Goal: Task Accomplishment & Management: Use online tool/utility

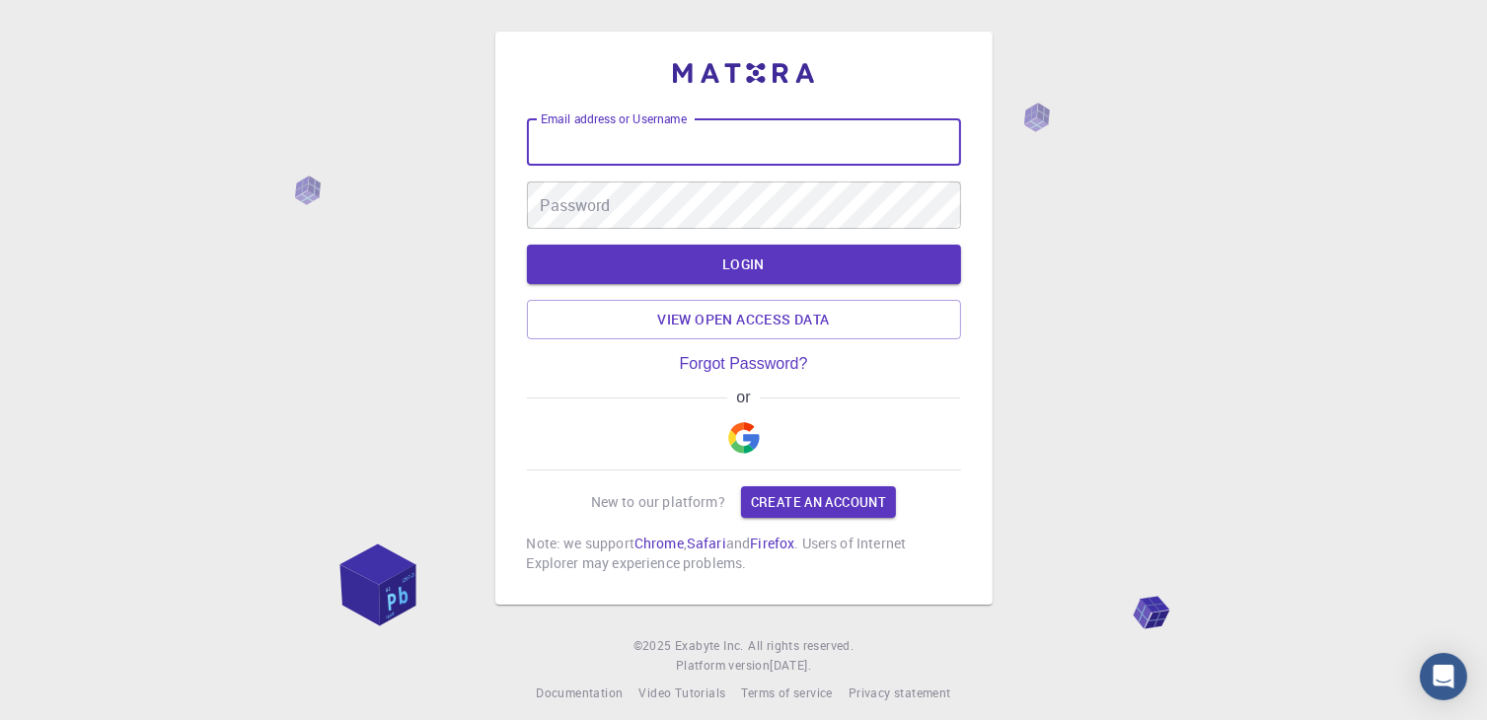
click at [675, 147] on input "Email address or Username" at bounding box center [744, 141] width 434 height 47
type input "cesar.neitzke@gmail.com"
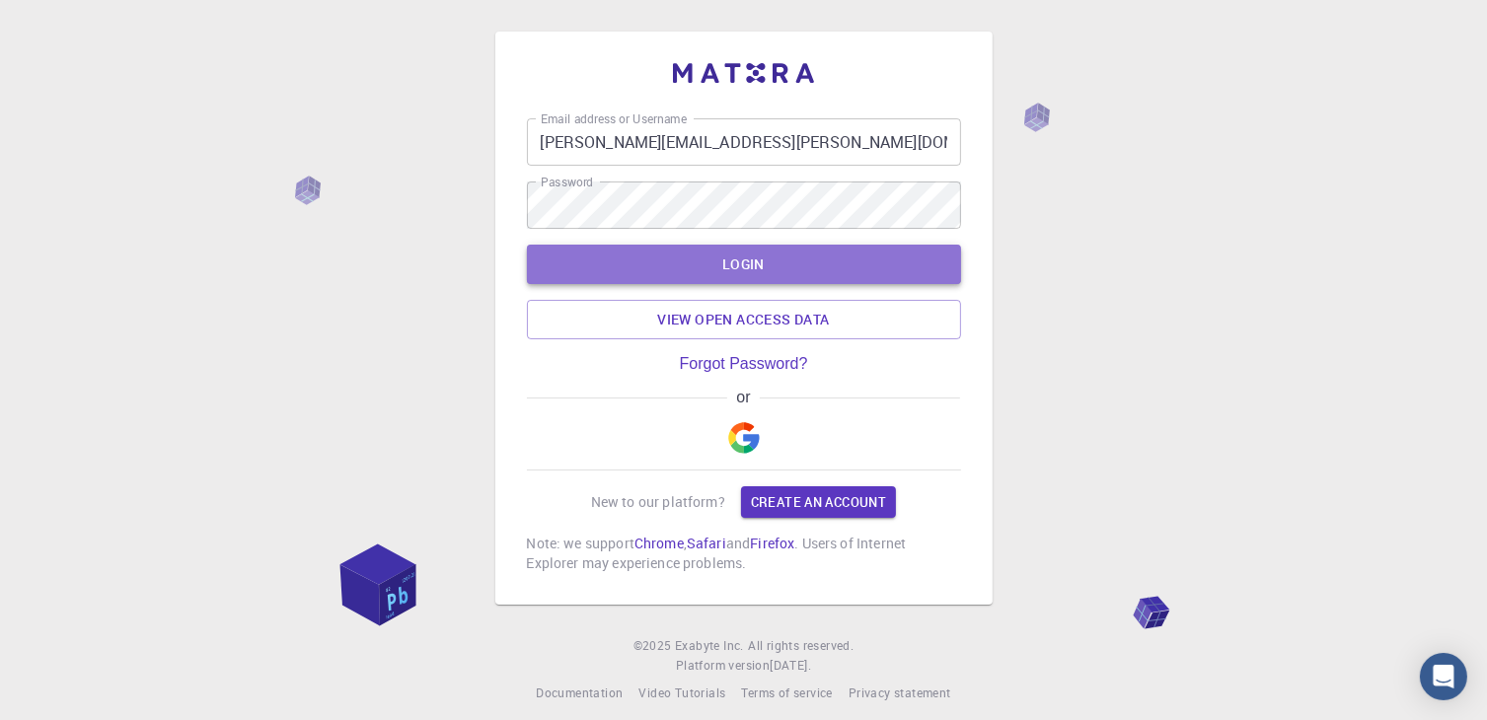
click at [757, 264] on button "LOGIN" at bounding box center [744, 264] width 434 height 39
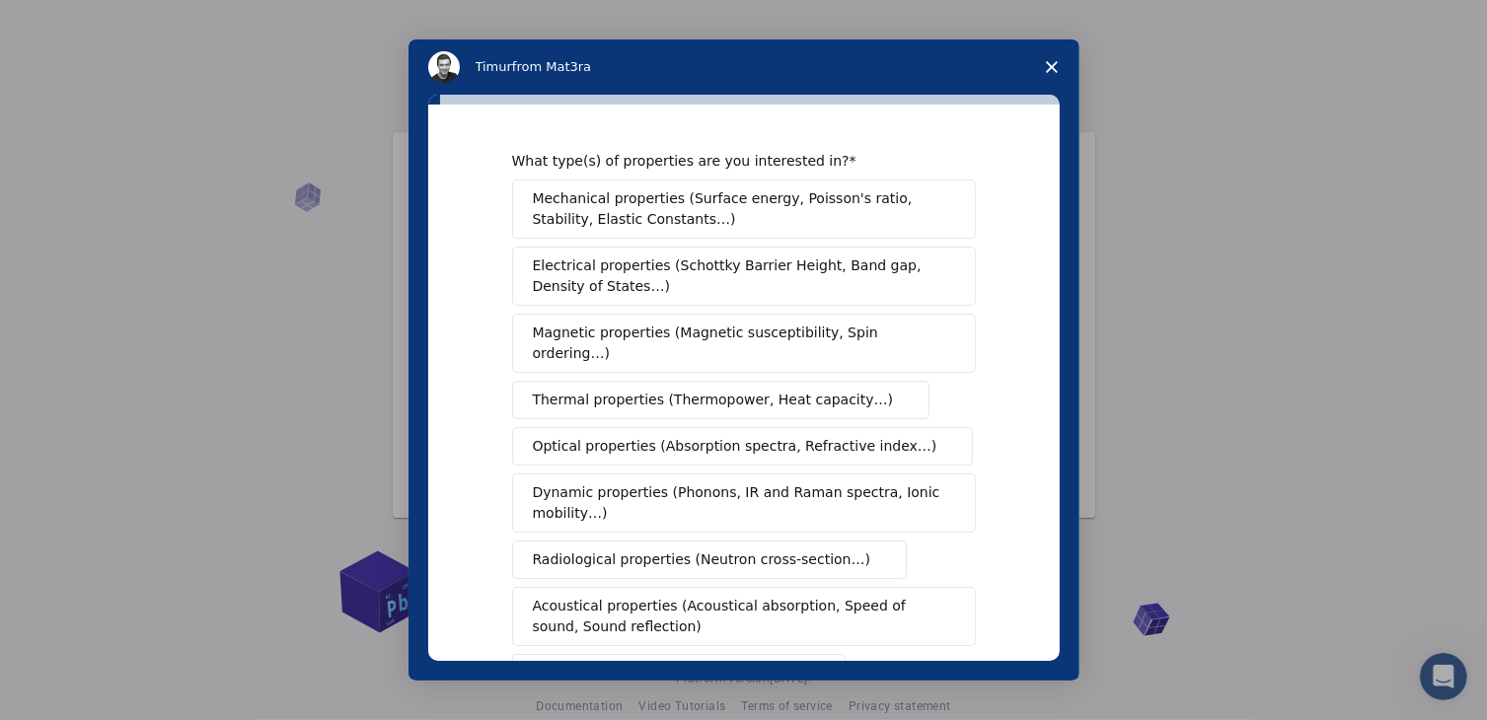
click at [643, 201] on span "Mechanical properties (Surface energy, Poisson's ratio, Stability, Elastic Cons…" at bounding box center [739, 209] width 412 height 41
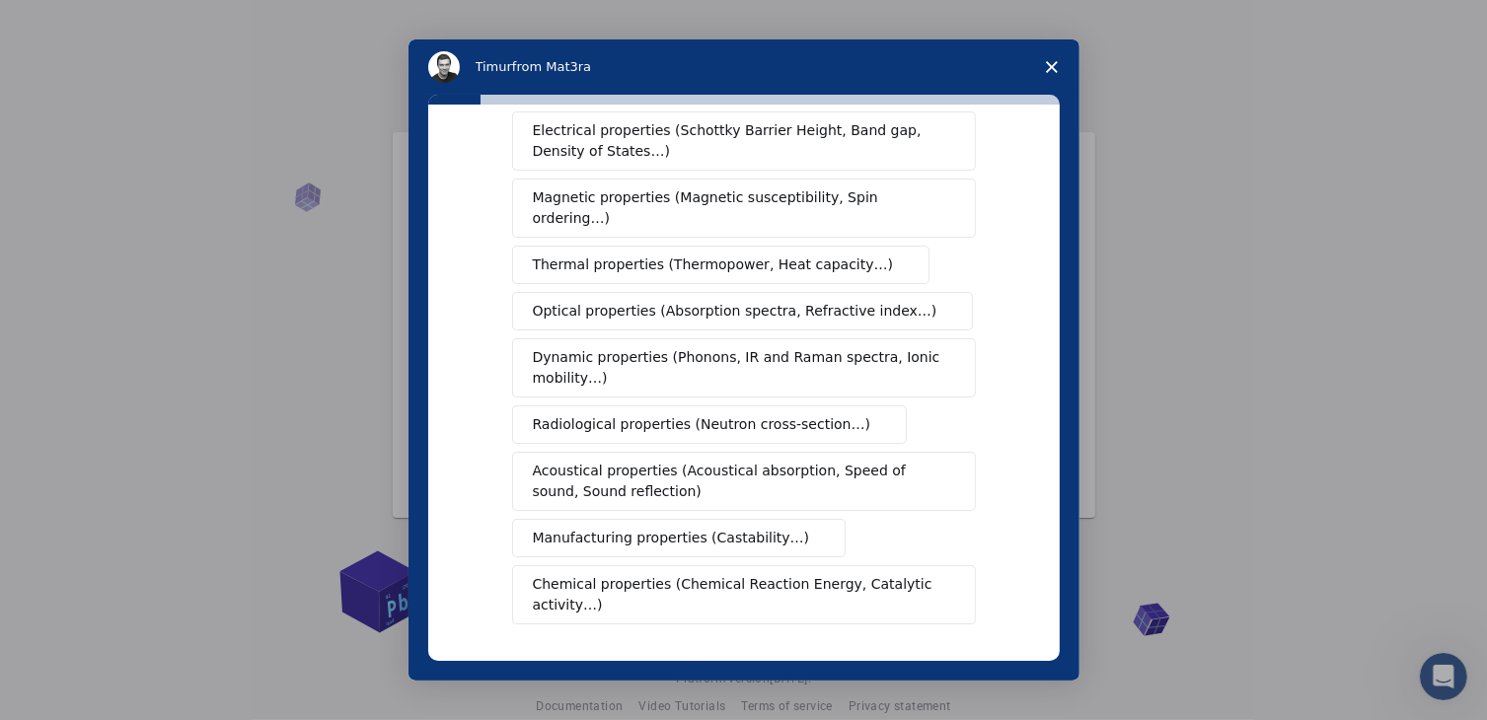
scroll to position [197, 0]
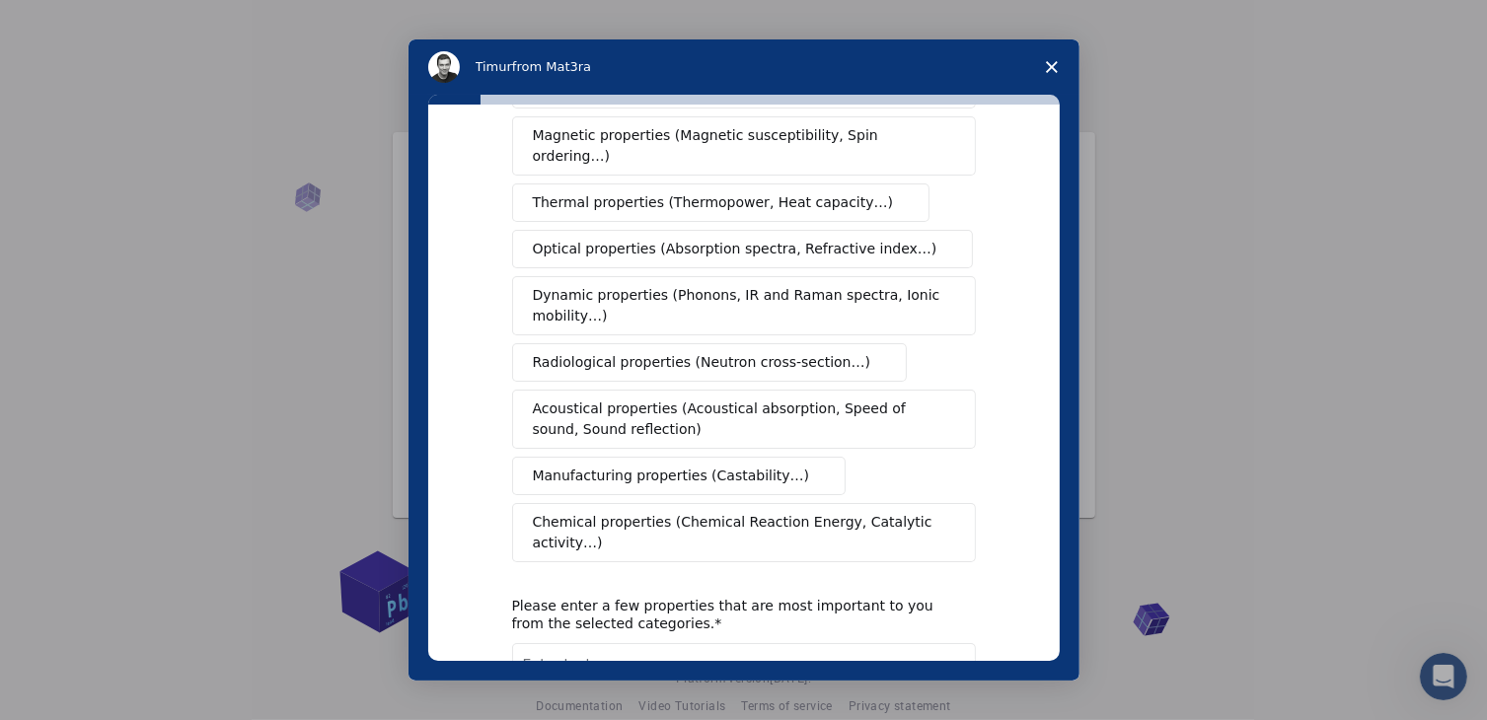
click at [655, 466] on span "Manufacturing properties (Castability…)" at bounding box center [671, 476] width 277 height 21
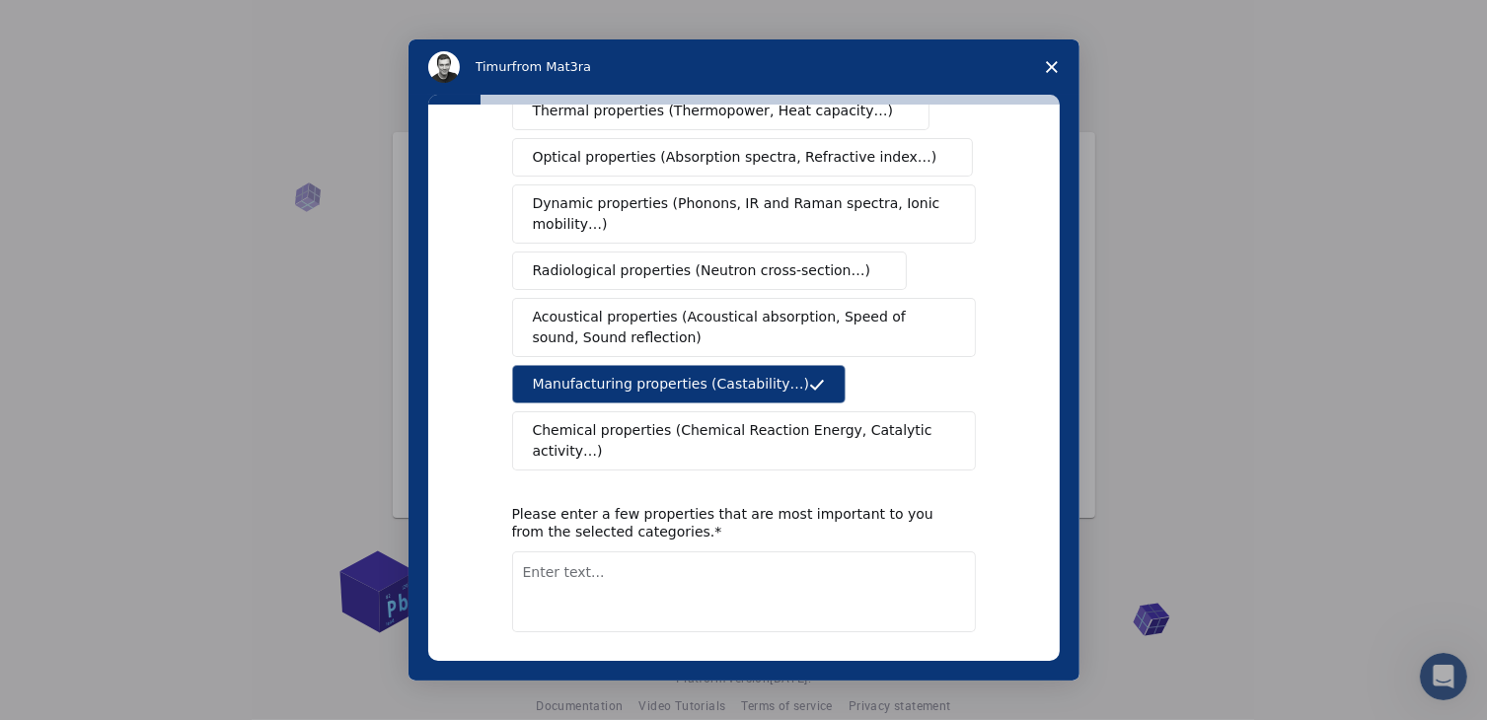
scroll to position [329, 0]
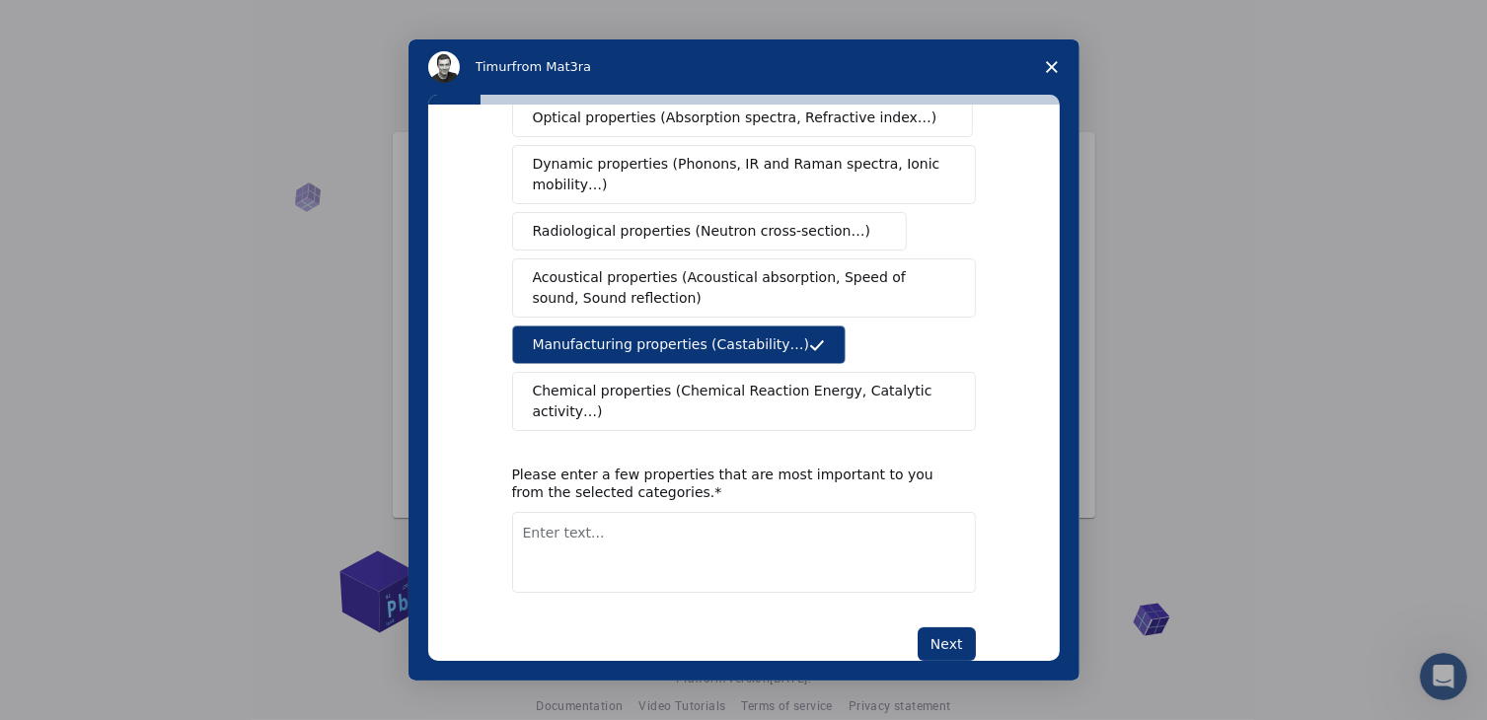
click at [715, 512] on textarea "Enter text..." at bounding box center [744, 552] width 464 height 81
click at [655, 512] on textarea "wear coefficient" at bounding box center [744, 552] width 464 height 81
type textarea "wear coefficient."
click at [941, 628] on button "Next" at bounding box center [947, 645] width 58 height 34
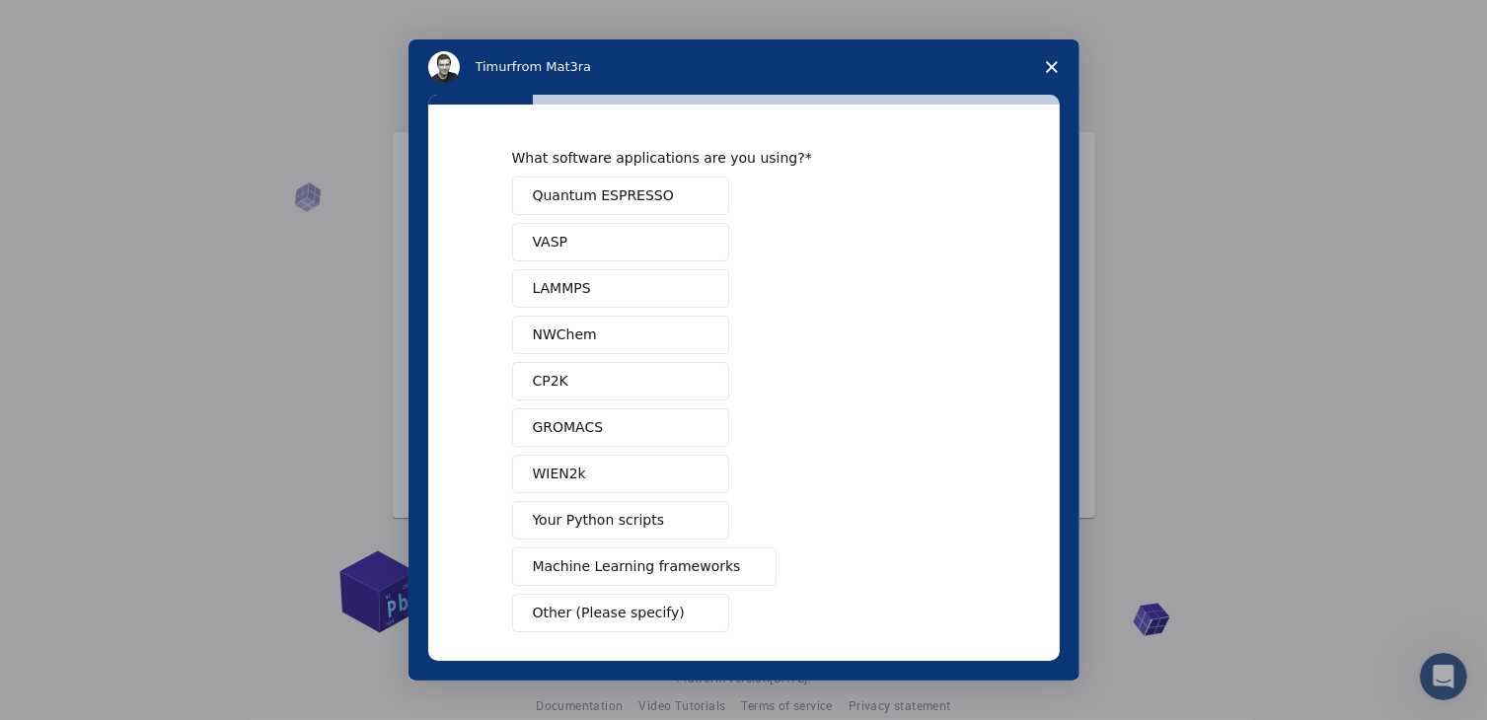
scroll to position [0, 0]
click at [1263, 471] on div "Intercom messenger" at bounding box center [743, 360] width 1487 height 720
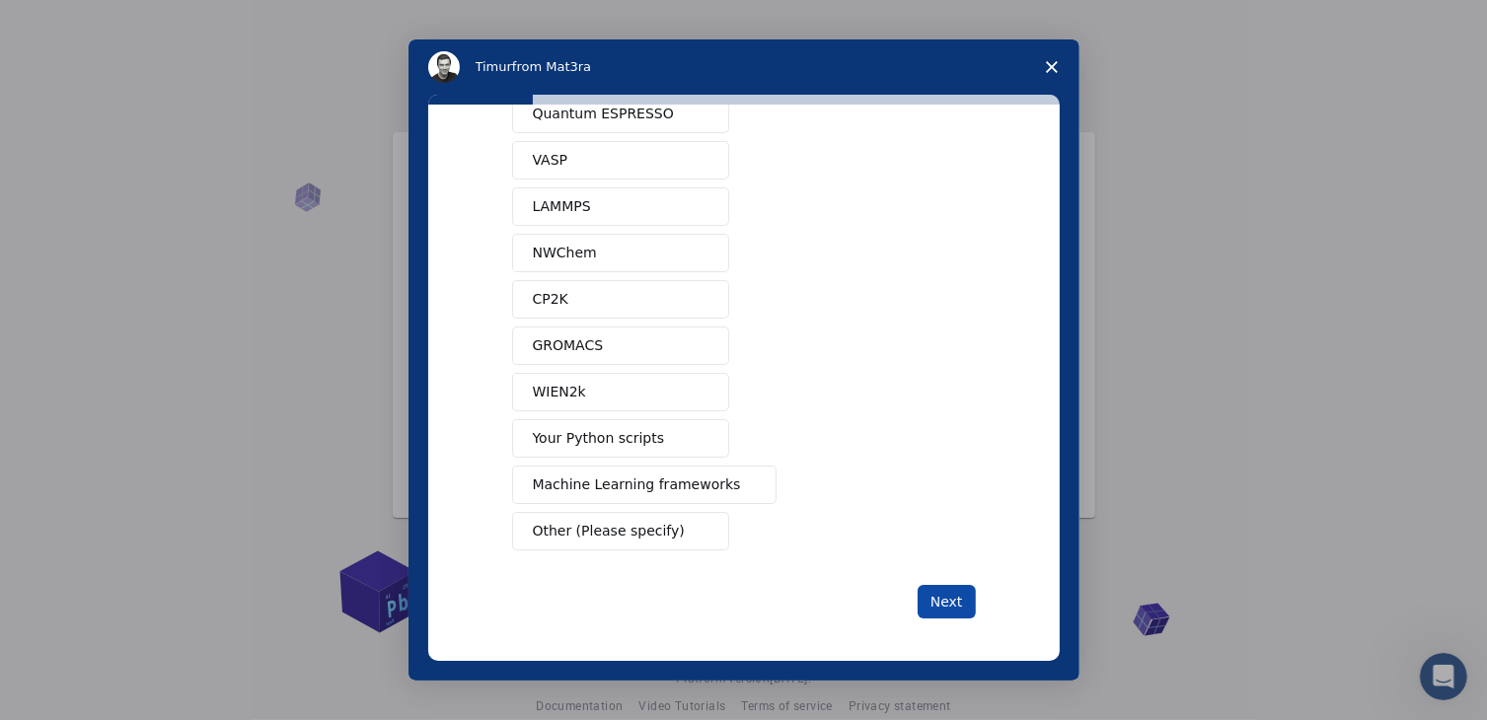
click at [945, 601] on button "Next" at bounding box center [947, 602] width 58 height 34
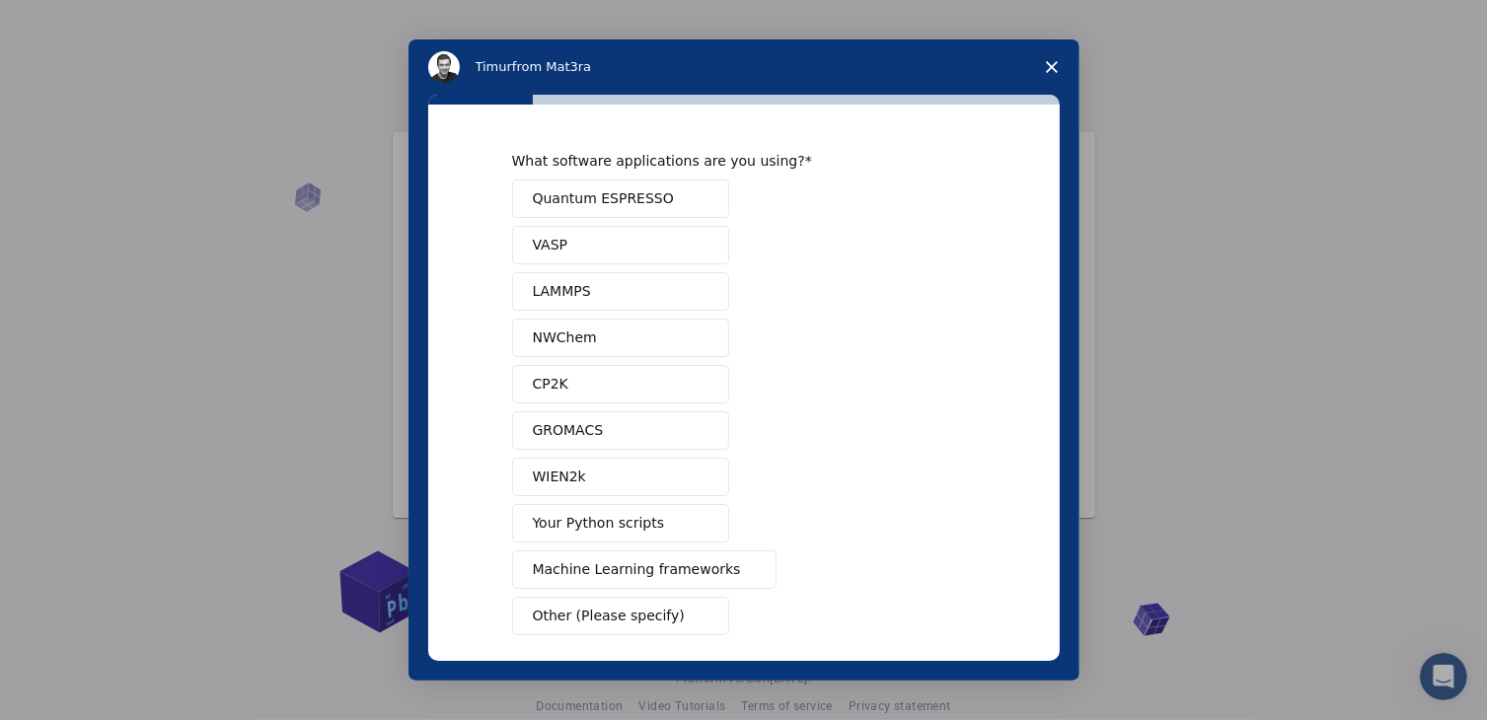
click at [584, 227] on div "Quantum ESPRESSO VASP LAMMPS NWChem CP2K GROMACS WIEN2k Your Python scripts Mac…" at bounding box center [744, 408] width 464 height 456
click at [636, 196] on span "Quantum ESPRESSO" at bounding box center [603, 199] width 141 height 21
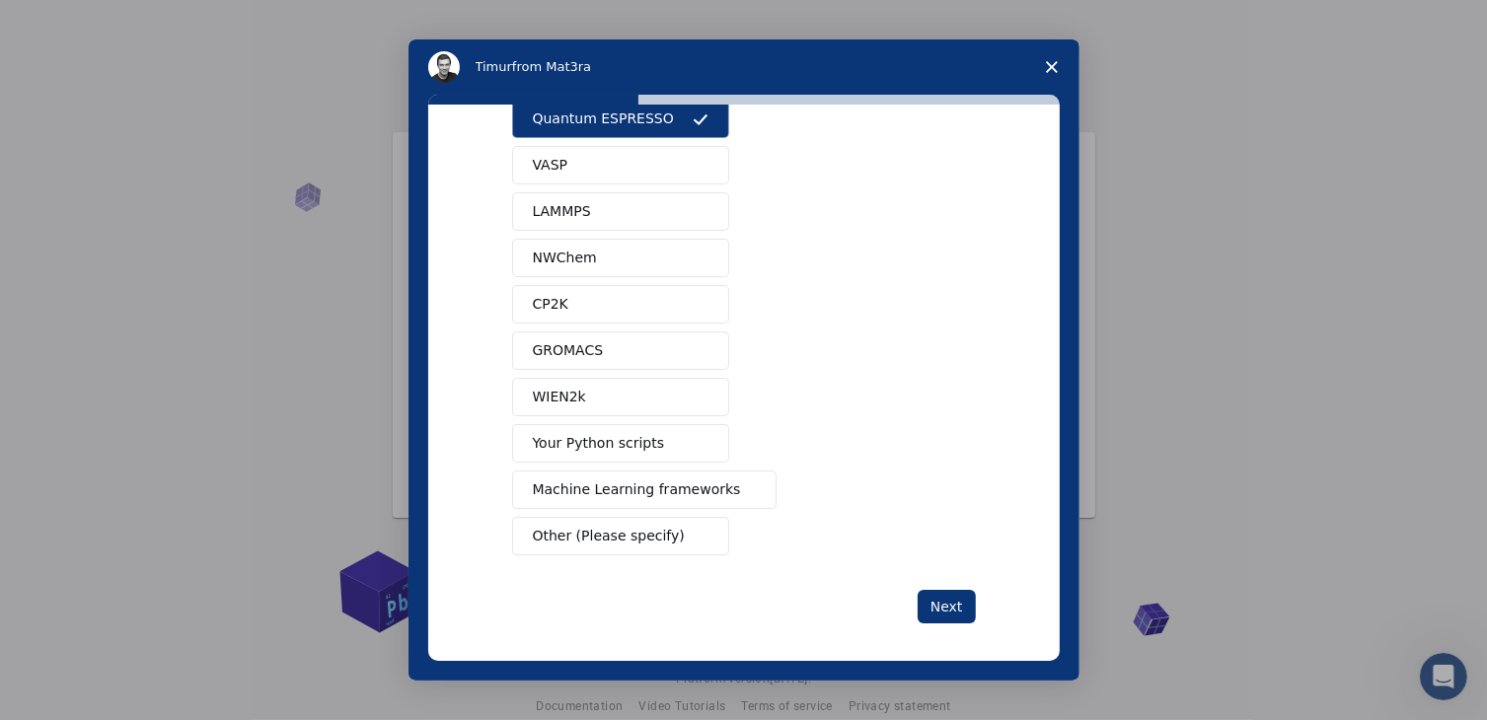
scroll to position [85, 0]
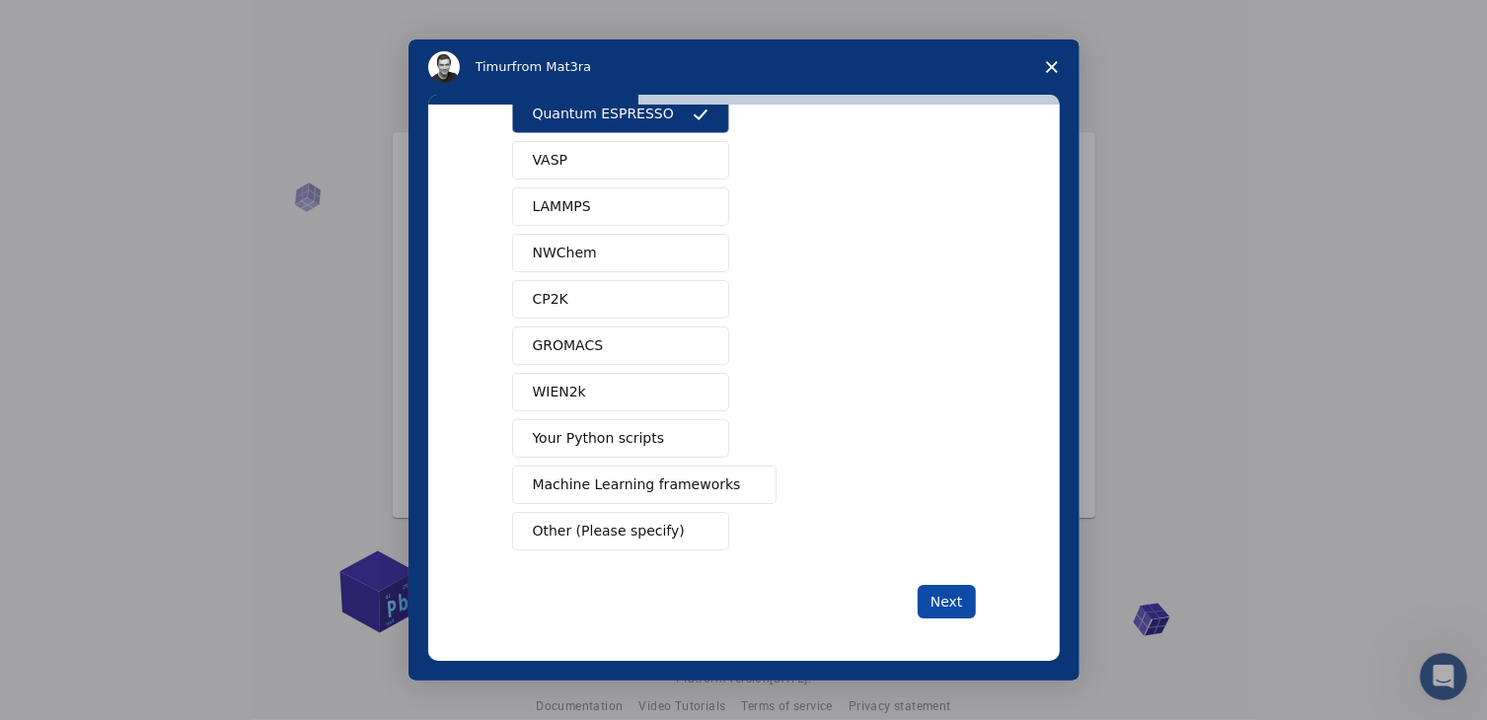
click at [947, 605] on button "Next" at bounding box center [947, 602] width 58 height 34
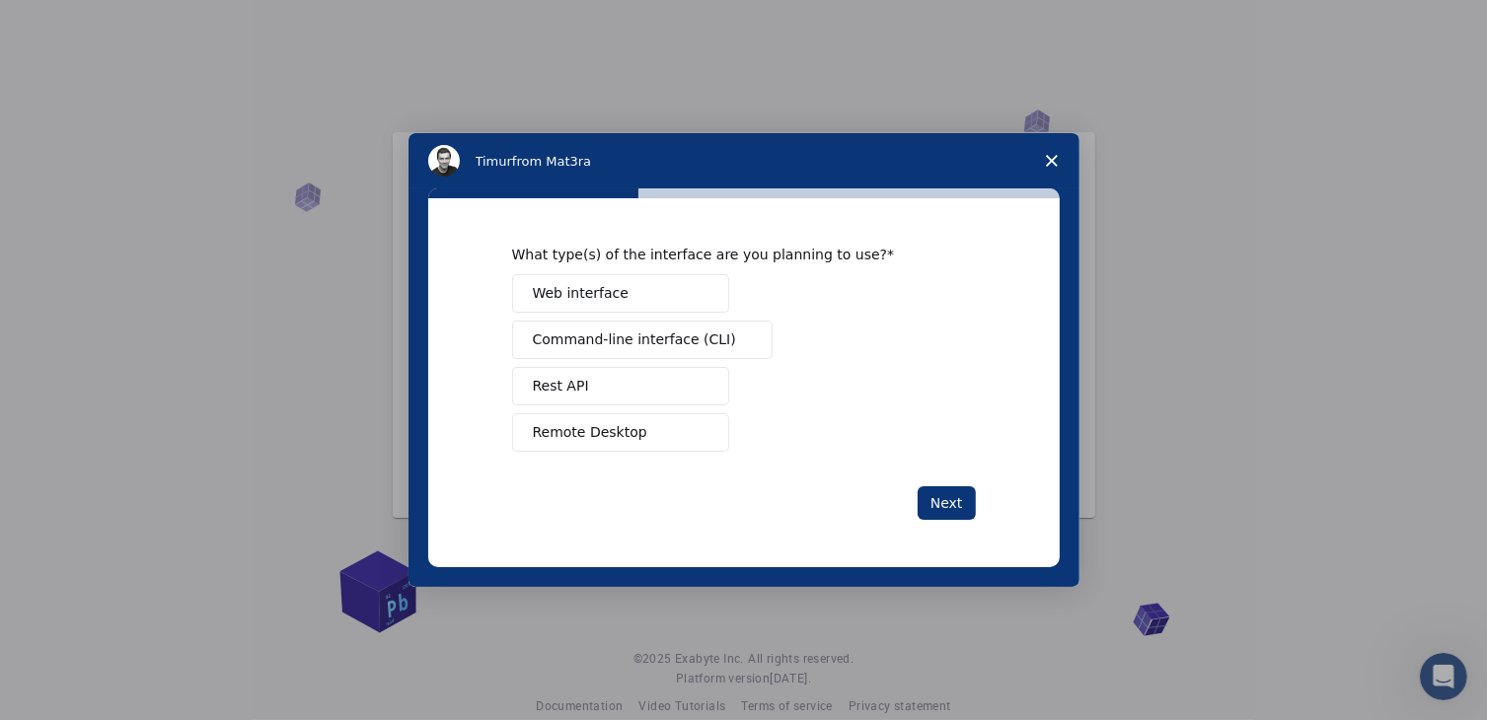
click at [580, 287] on span "Web interface" at bounding box center [581, 293] width 96 height 21
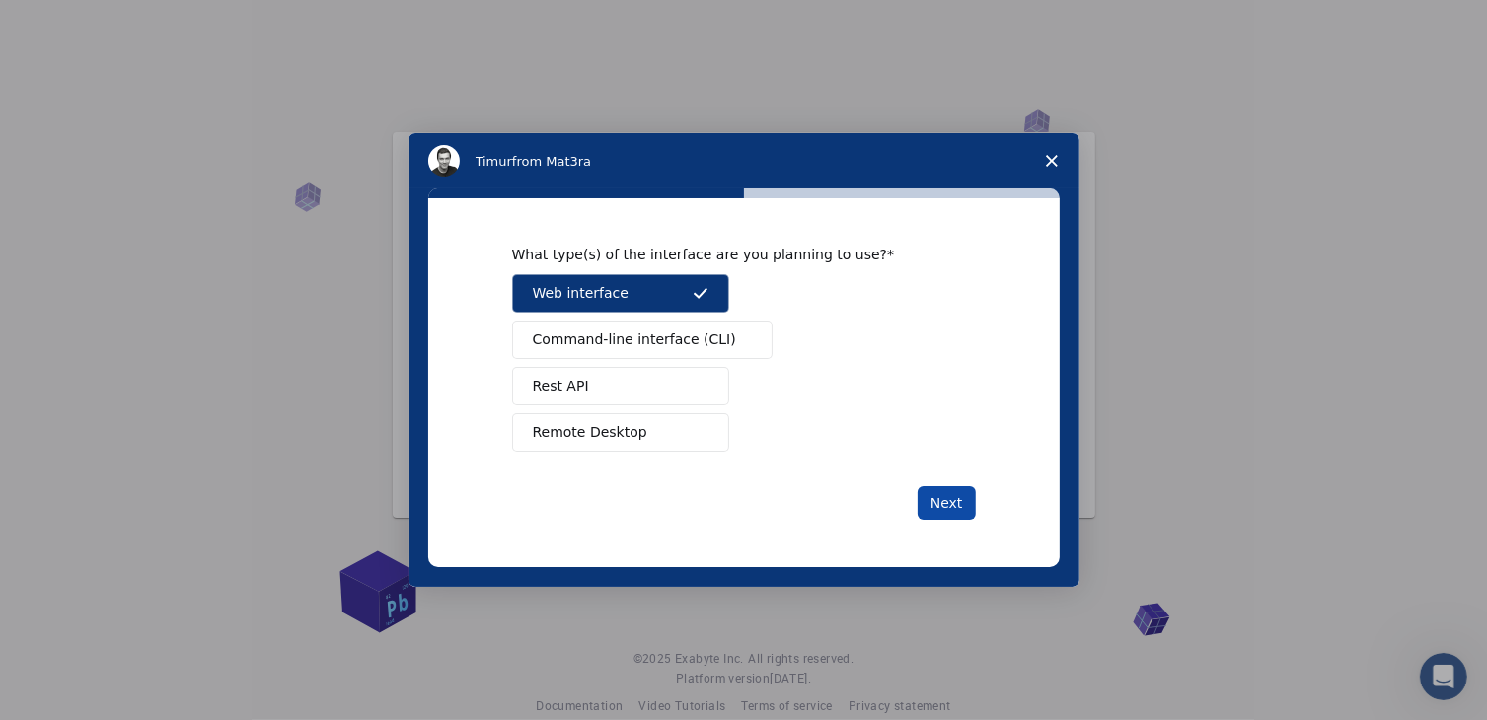
click at [946, 501] on button "Next" at bounding box center [947, 504] width 58 height 34
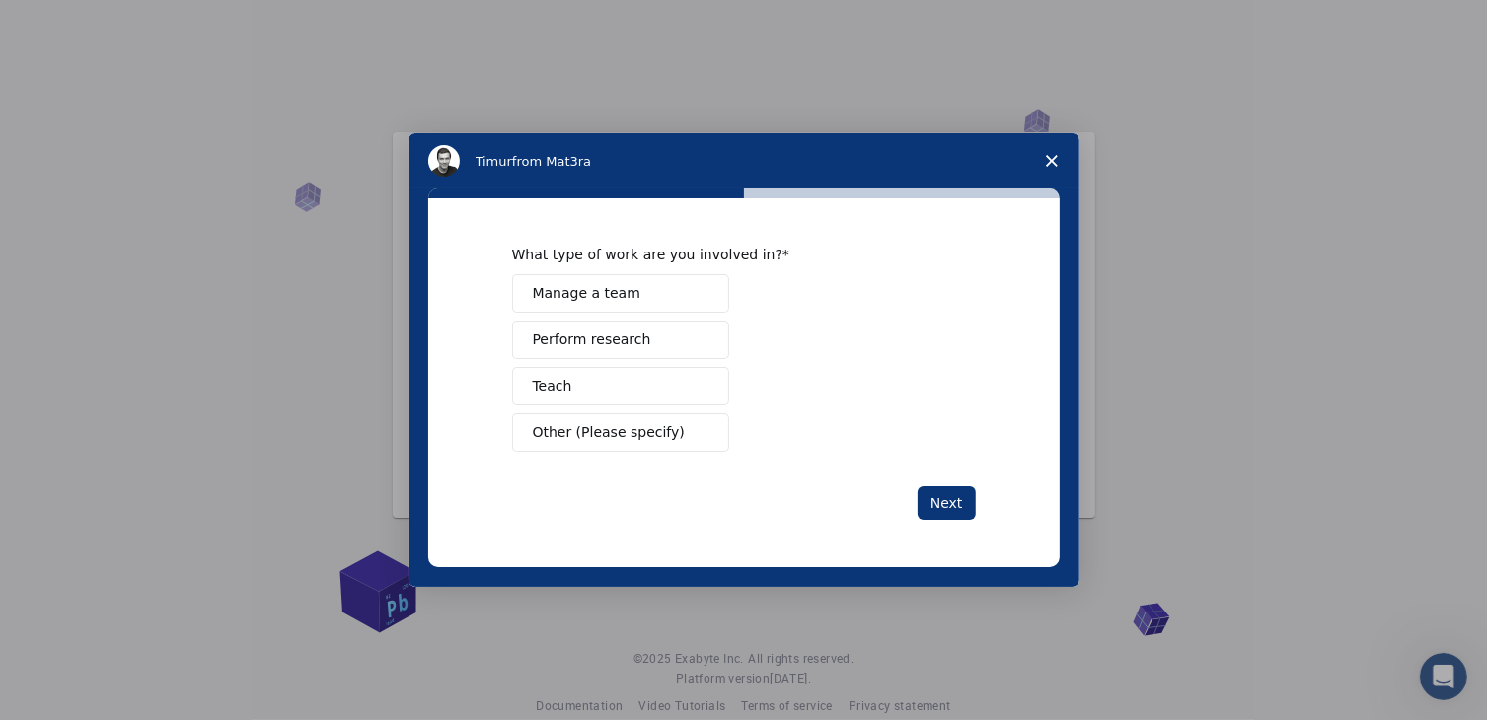
click at [613, 336] on span "Perform research" at bounding box center [592, 340] width 118 height 21
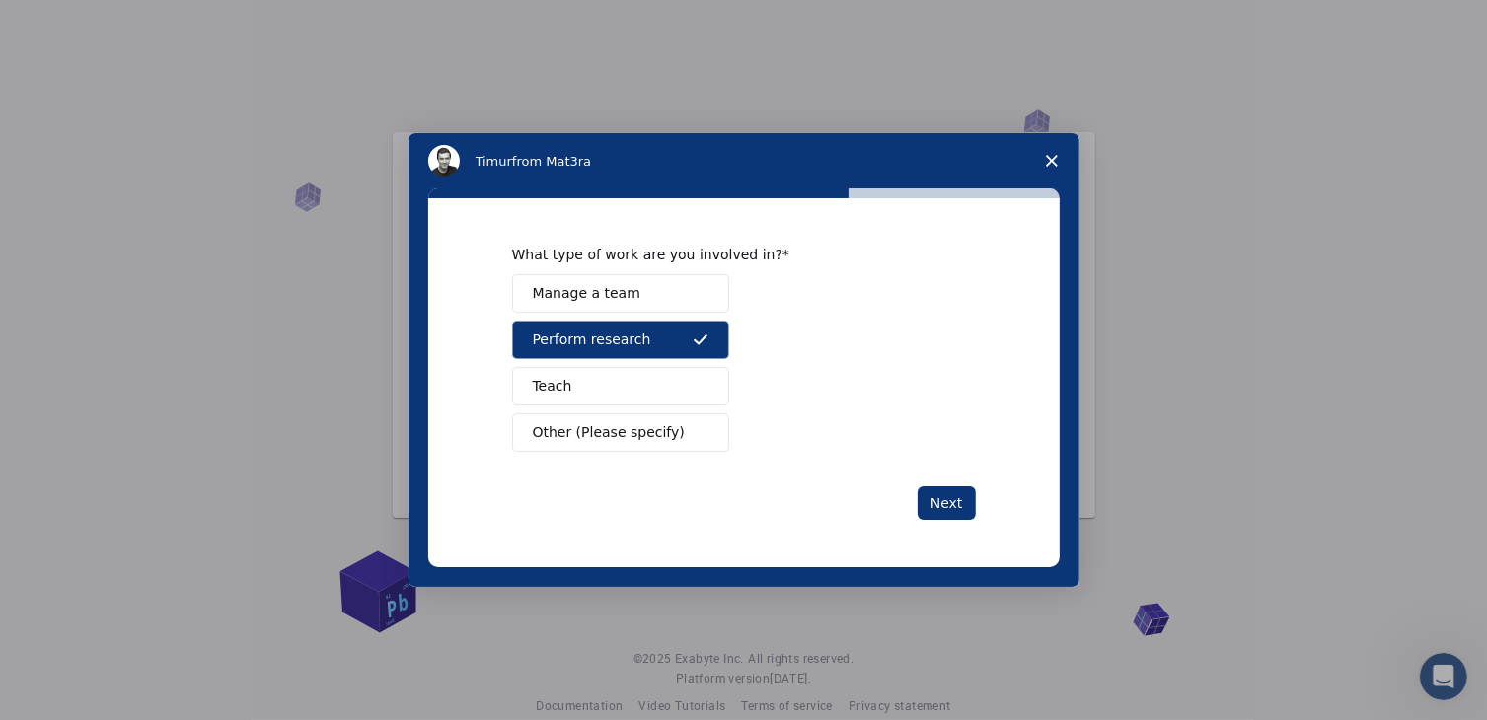
click at [595, 376] on button "Teach" at bounding box center [620, 386] width 217 height 38
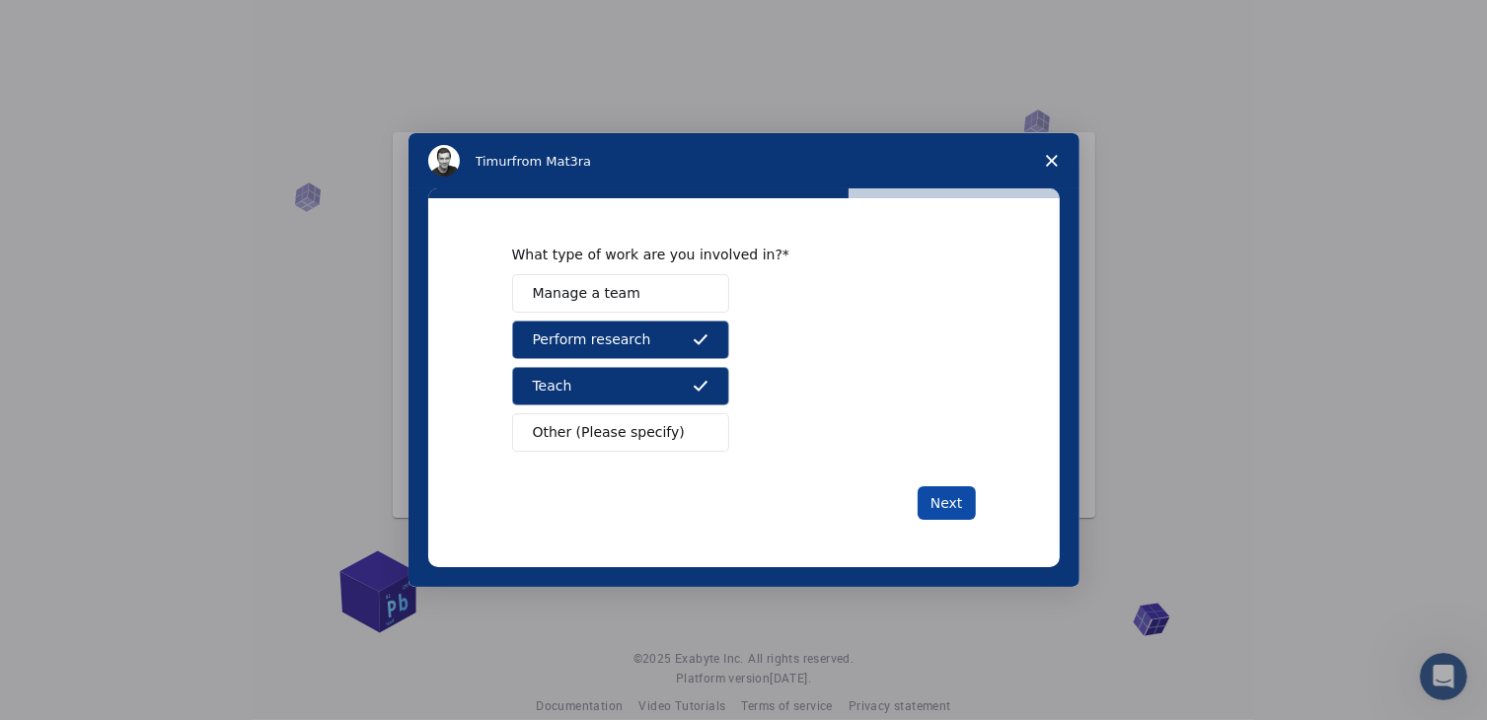
click at [959, 504] on button "Next" at bounding box center [947, 504] width 58 height 34
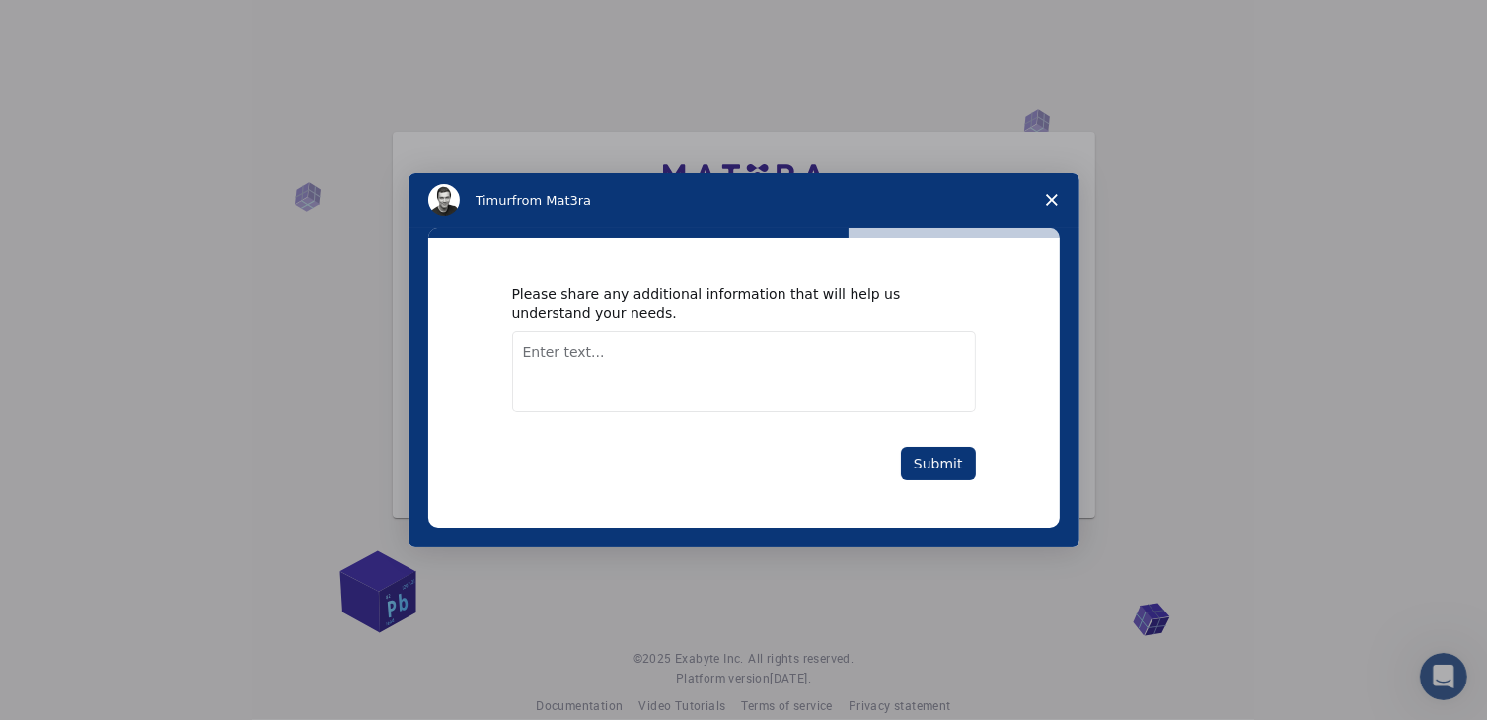
click at [737, 381] on textarea "Enter text..." at bounding box center [744, 372] width 464 height 81
click at [950, 470] on button "Submit" at bounding box center [938, 464] width 75 height 34
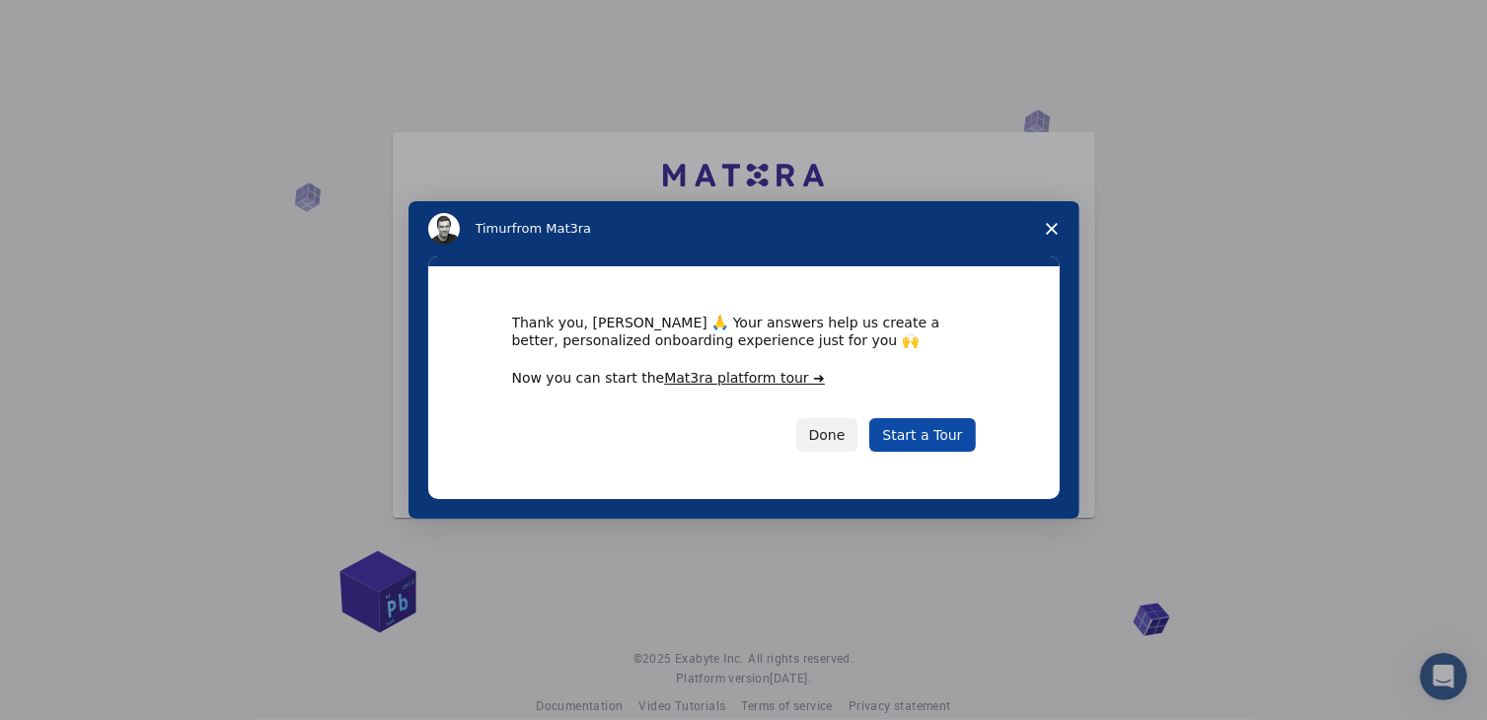
click at [924, 434] on link "Start a Tour" at bounding box center [922, 435] width 106 height 34
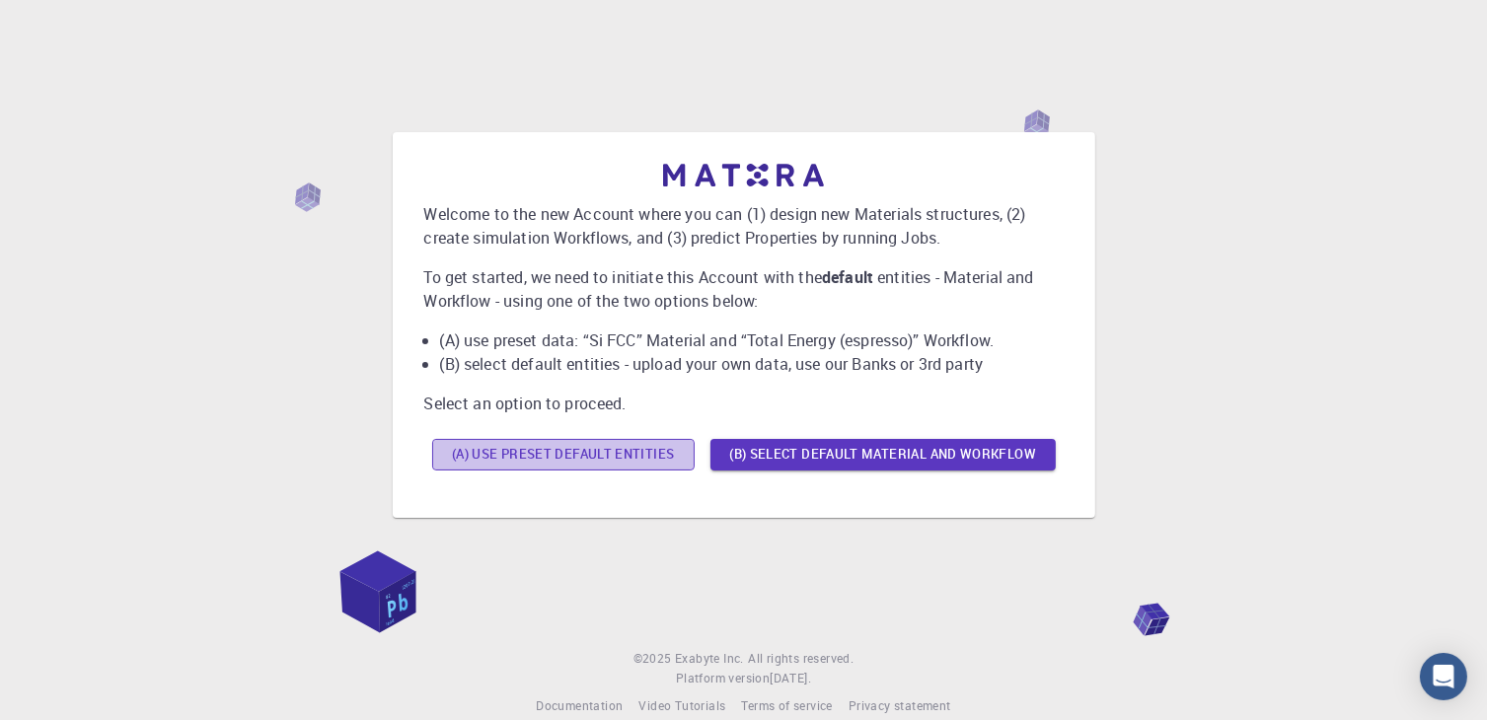
click at [627, 447] on button "(A) Use preset default entities" at bounding box center [563, 455] width 263 height 32
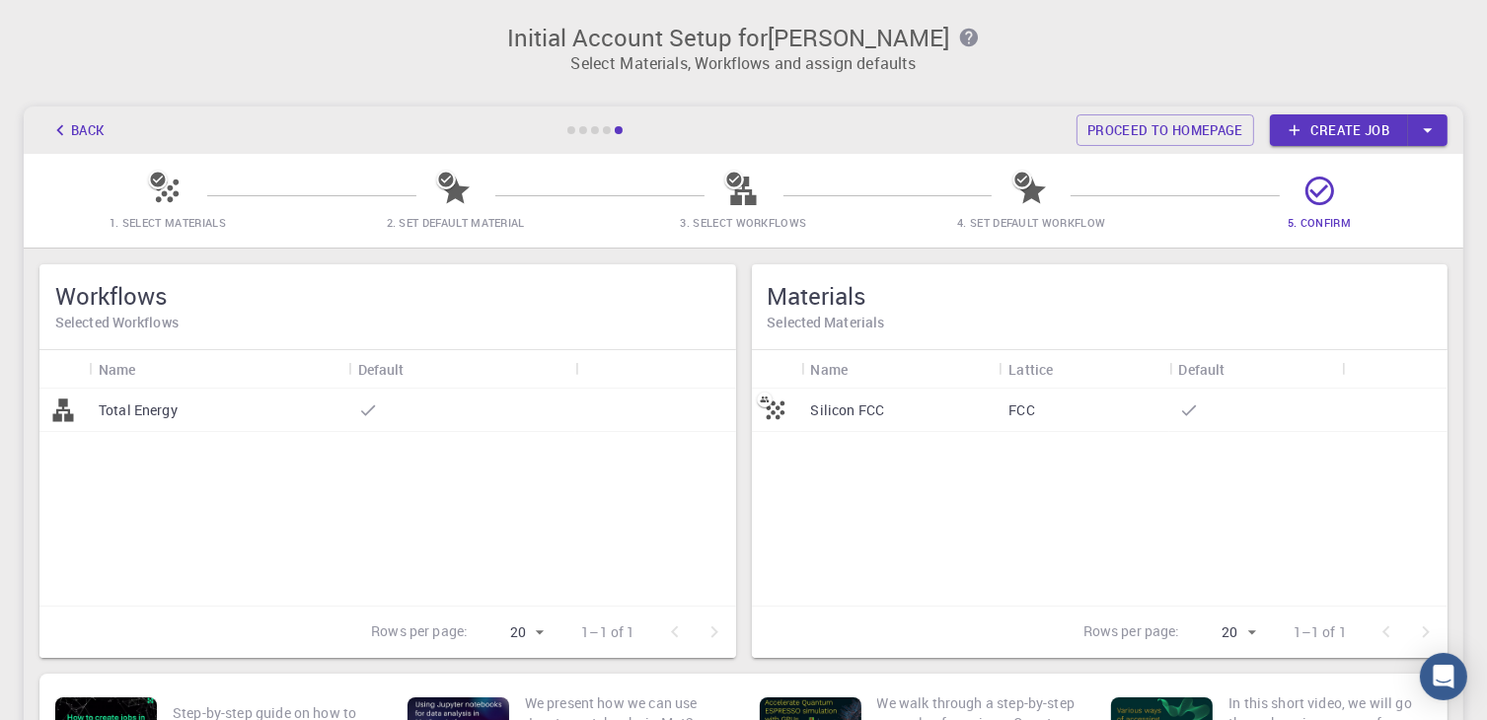
click at [856, 418] on p "Silicon FCC" at bounding box center [848, 411] width 74 height 20
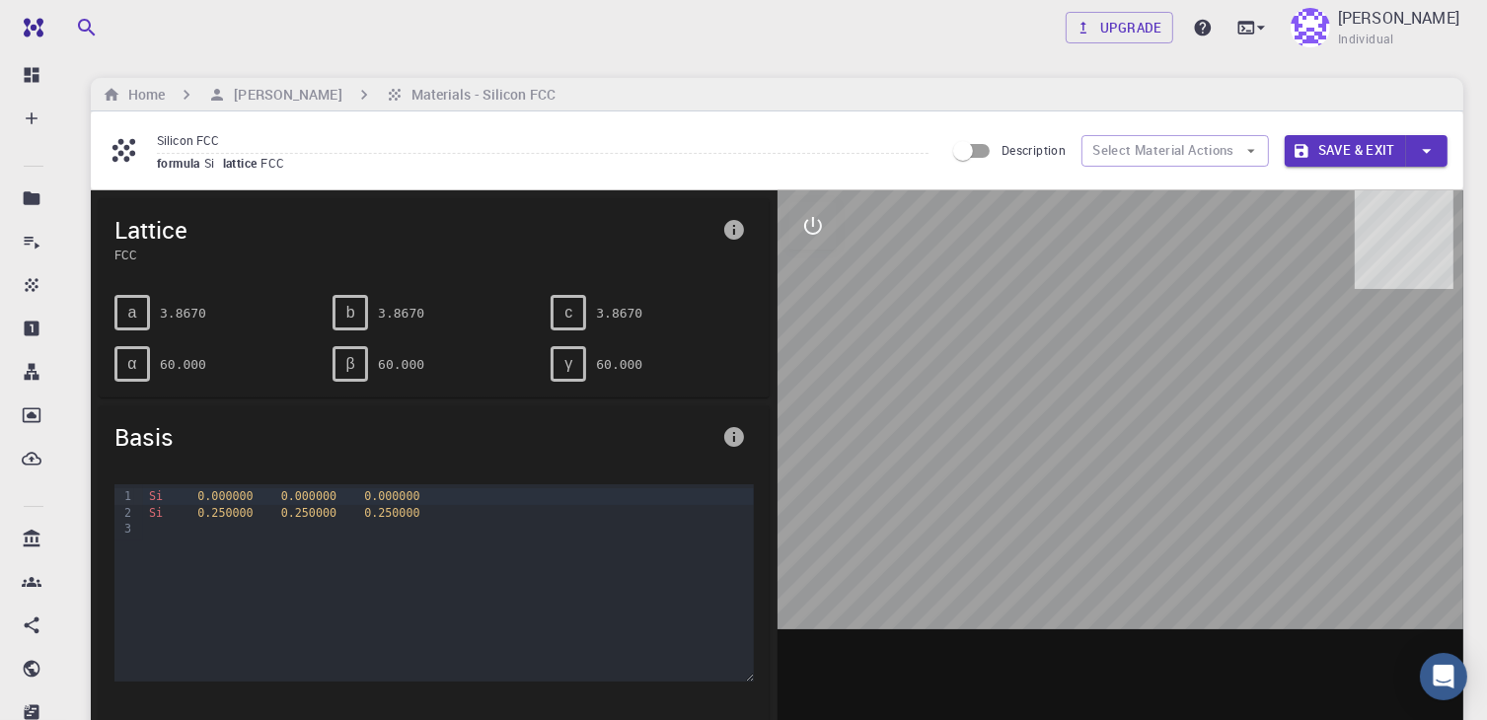
drag, startPoint x: 995, startPoint y: 393, endPoint x: 924, endPoint y: 377, distance: 72.8
click at [924, 377] on div at bounding box center [1121, 497] width 687 height 614
drag, startPoint x: 1042, startPoint y: 391, endPoint x: 976, endPoint y: 337, distance: 85.6
click at [411, 91] on h6 "Materials - Silicon FCC" at bounding box center [480, 95] width 152 height 22
click at [1166, 146] on button "Select Material Actions" at bounding box center [1176, 151] width 188 height 32
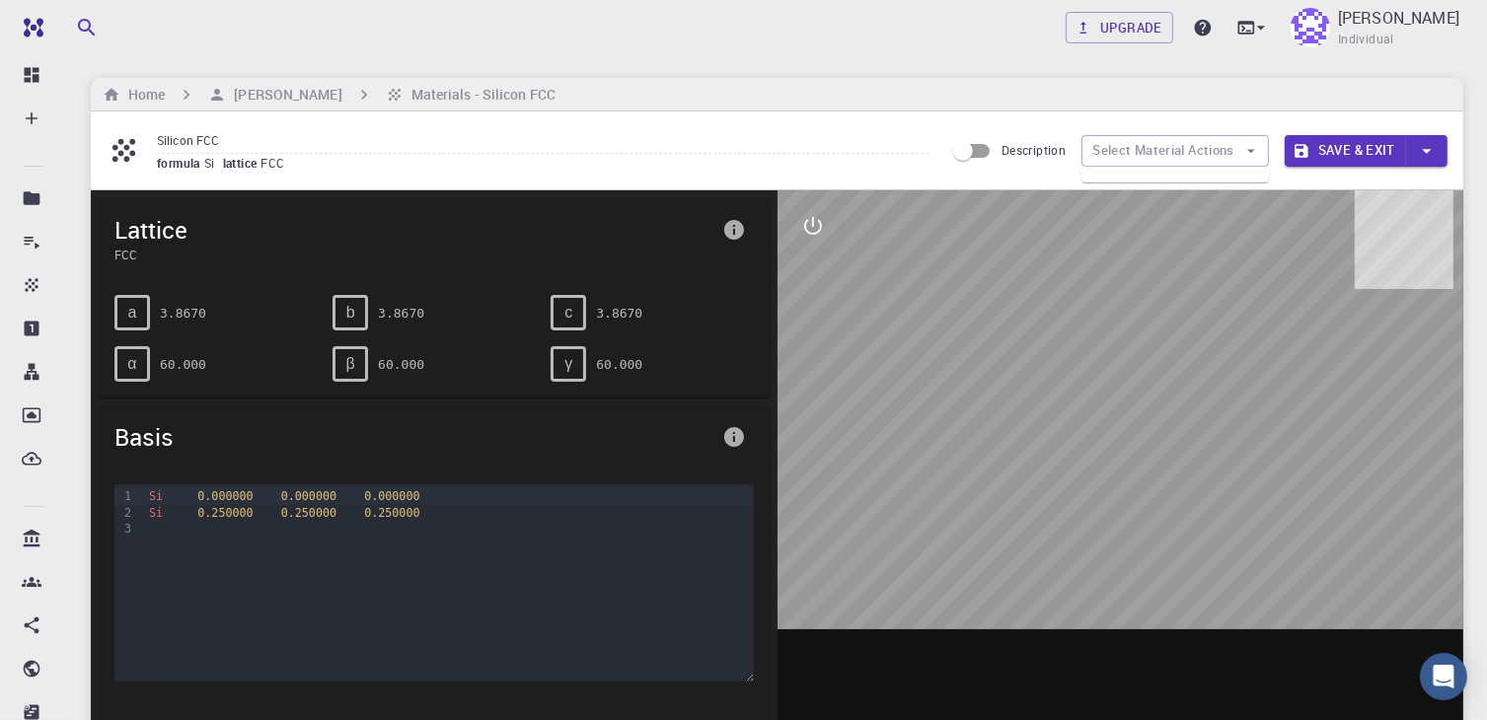
click at [1111, 80] on div "Home [PERSON_NAME] Materials - Silicon FCC" at bounding box center [777, 95] width 1373 height 34
click at [1122, 26] on link "Upgrade" at bounding box center [1120, 28] width 108 height 32
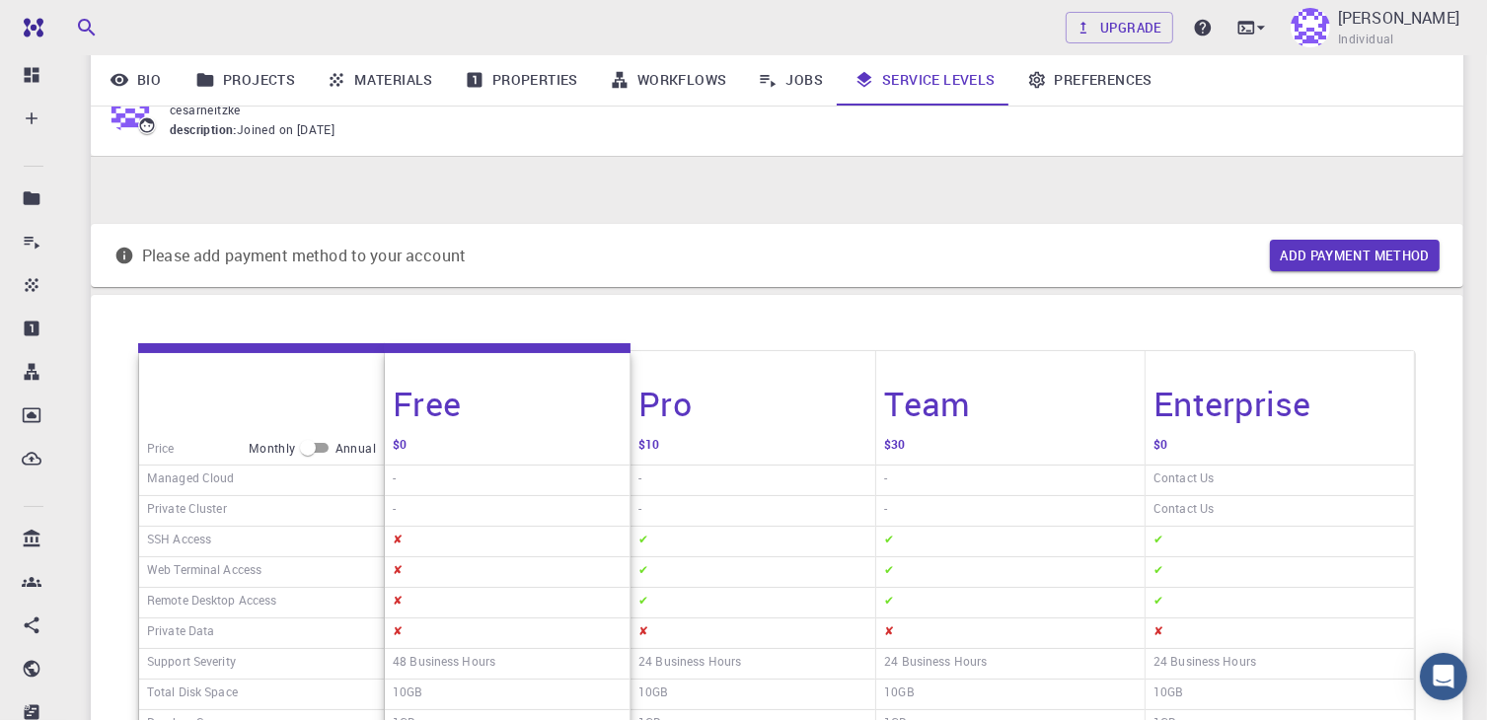
scroll to position [31, 0]
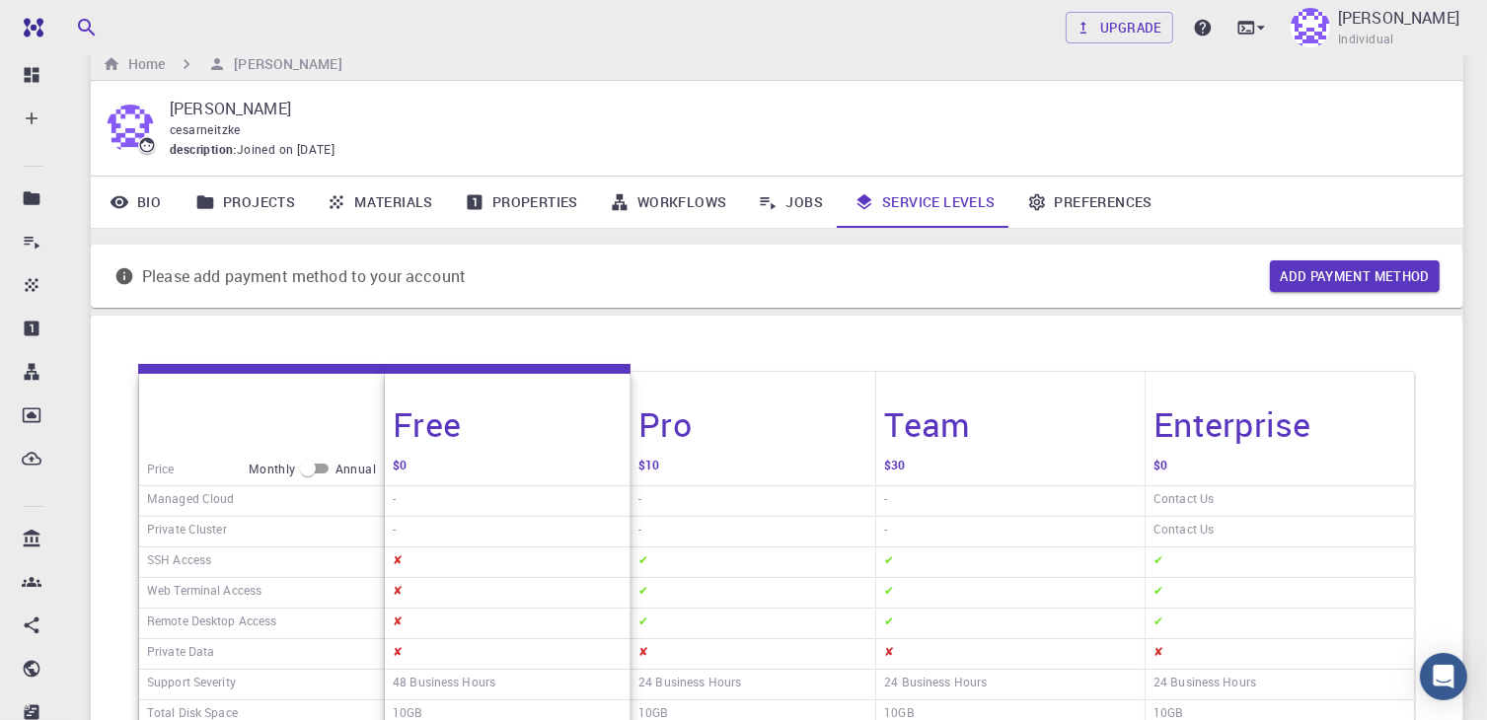
click at [253, 197] on link "Projects" at bounding box center [245, 202] width 131 height 51
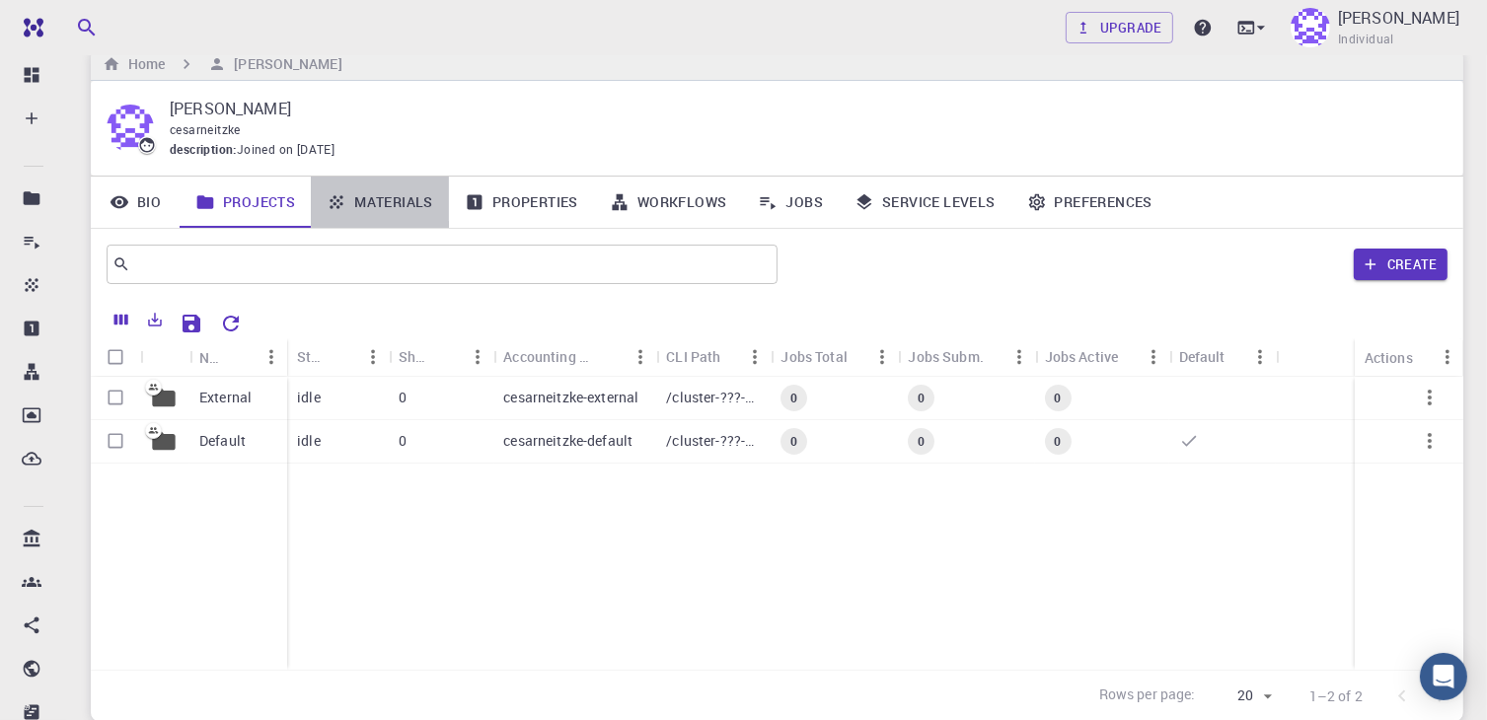
click at [383, 191] on link "Materials" at bounding box center [380, 202] width 138 height 51
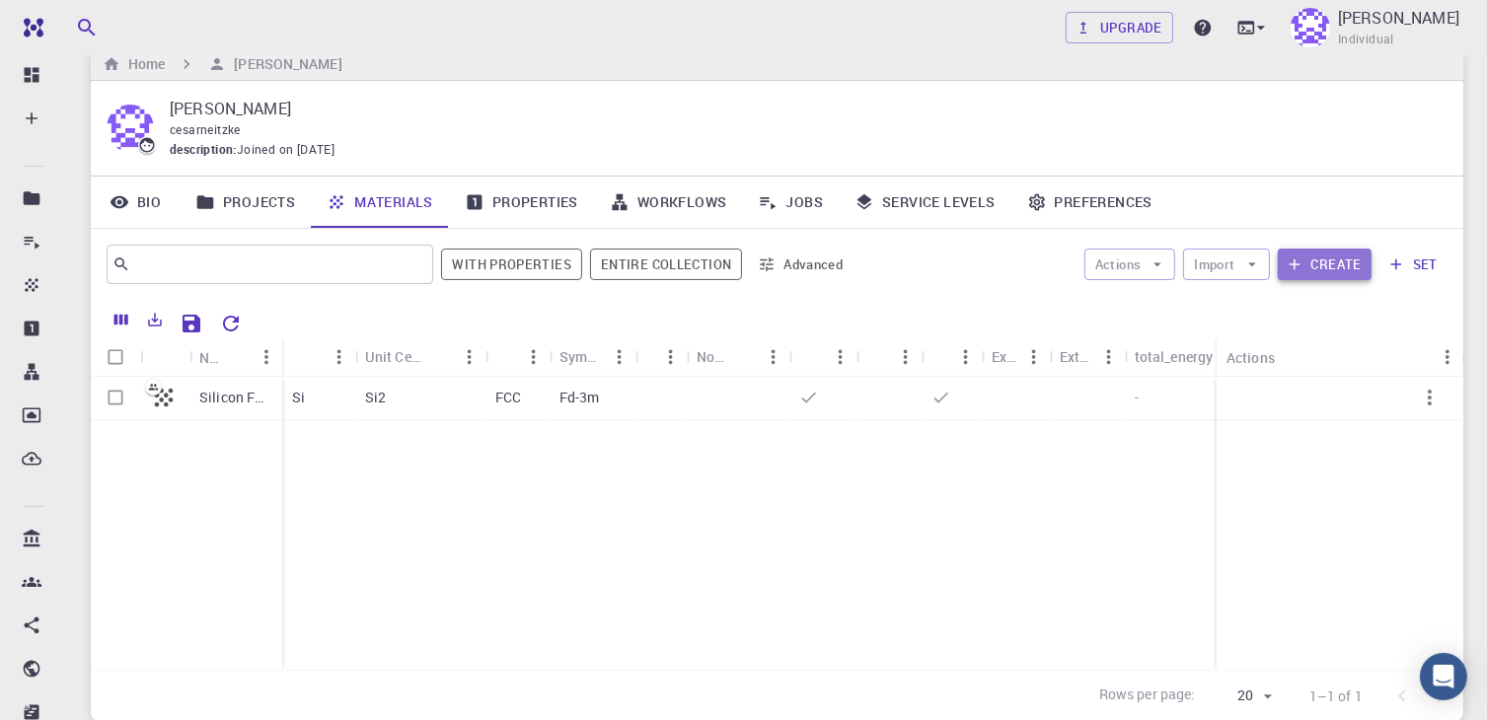
click at [1319, 261] on button "Create" at bounding box center [1325, 265] width 94 height 32
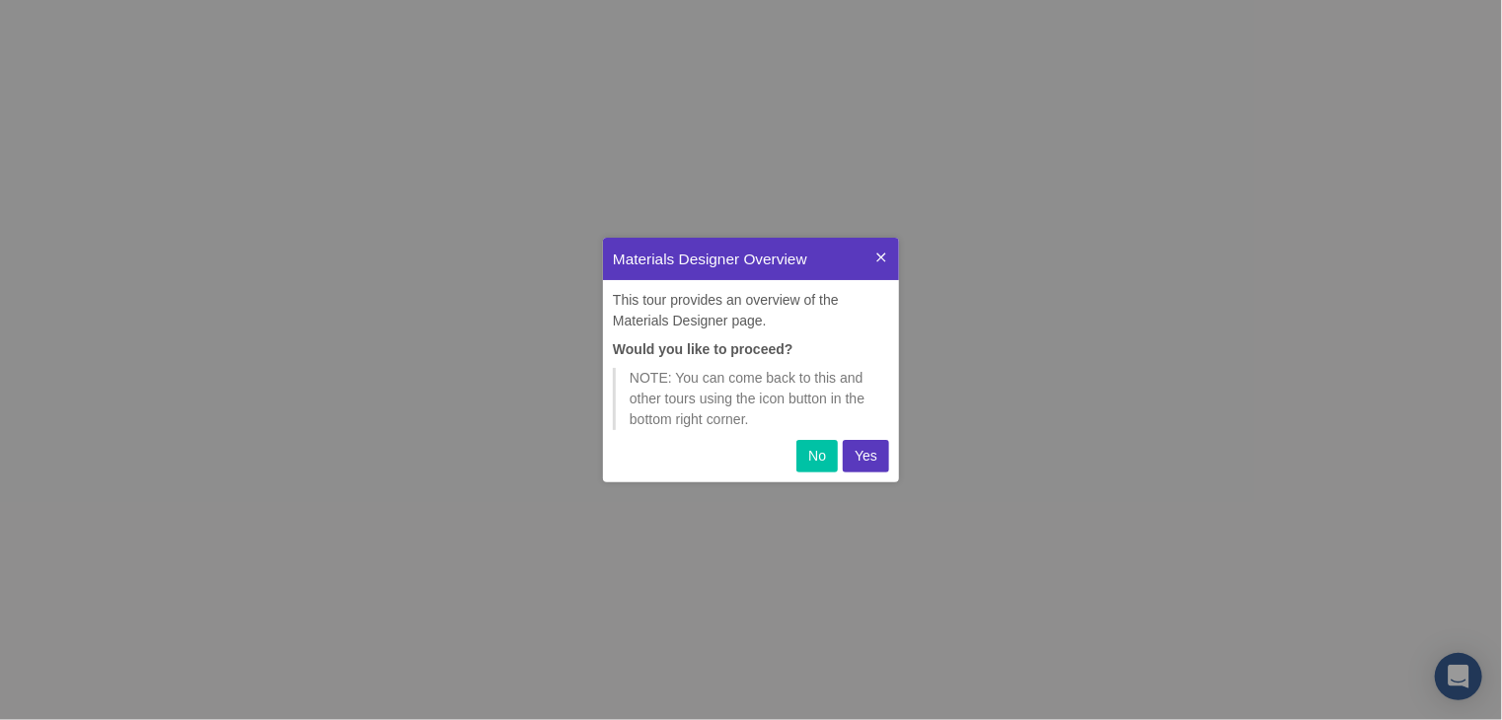
scroll to position [229, 280]
click at [866, 451] on p "Yes" at bounding box center [866, 456] width 23 height 21
